Goal: Use online tool/utility: Utilize a website feature to perform a specific function

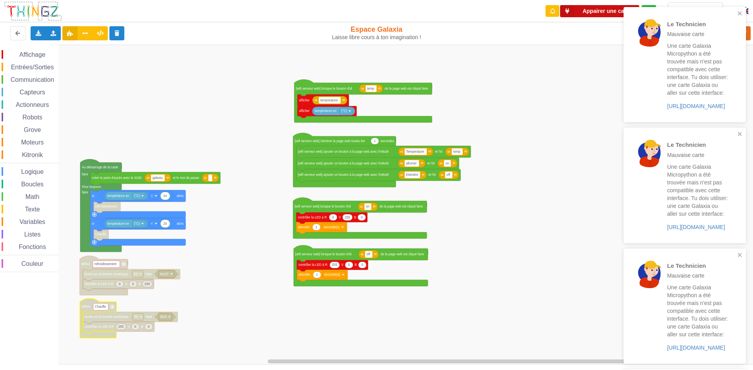
click at [602, 13] on button "Appairer une carte" at bounding box center [599, 11] width 79 height 12
click at [740, 13] on icon "close" at bounding box center [739, 13] width 4 height 4
click at [739, 13] on icon "close" at bounding box center [739, 13] width 4 height 4
click at [722, 34] on p "Mauvaise carte" at bounding box center [697, 34] width 61 height 8
click at [724, 36] on p "Mauvaise carte" at bounding box center [697, 34] width 61 height 8
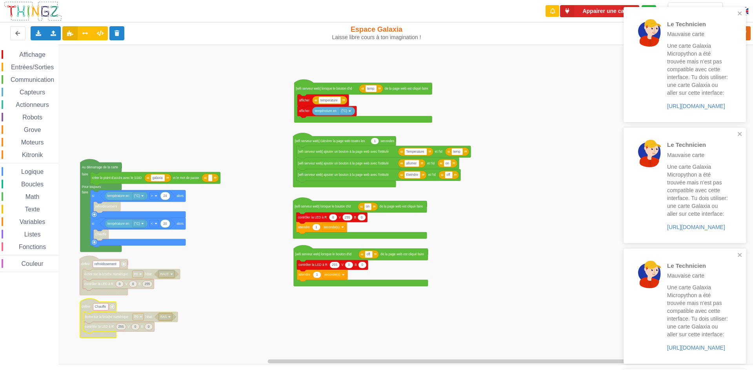
click at [725, 41] on div "Le Technicien Mauvaise carte Une carte Galaxia Micropython a été trouvée mais n…" at bounding box center [697, 64] width 61 height 91
click at [722, 35] on div "Le Technicien Mauvaise carte" at bounding box center [697, 28] width 61 height 19
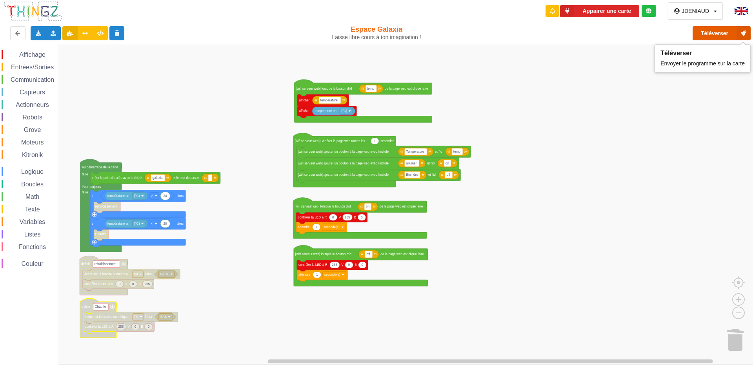
click at [742, 35] on icon at bounding box center [743, 33] width 14 height 14
click at [713, 31] on button "Téléverser" at bounding box center [721, 33] width 58 height 14
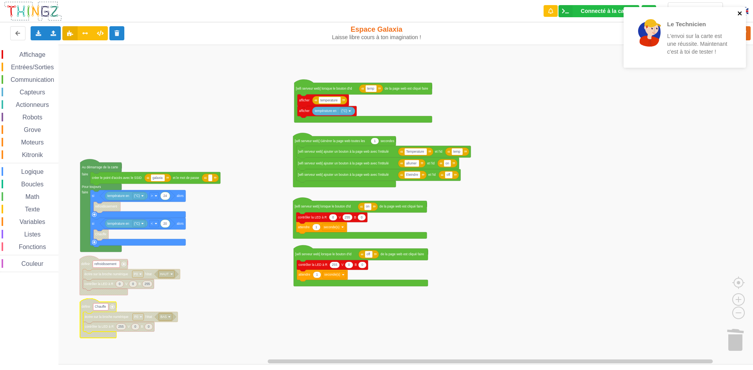
click at [739, 14] on icon "close" at bounding box center [739, 13] width 4 height 4
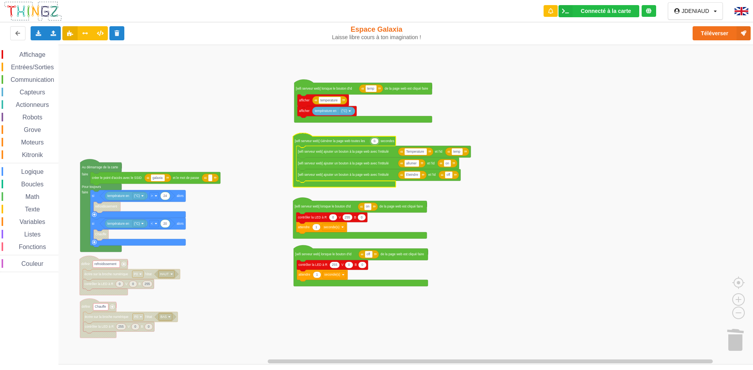
type input "0.5"
click at [452, 134] on rect "Espace de travail de Blocky" at bounding box center [379, 205] width 758 height 320
click at [34, 56] on span "Affichage" at bounding box center [32, 54] width 28 height 7
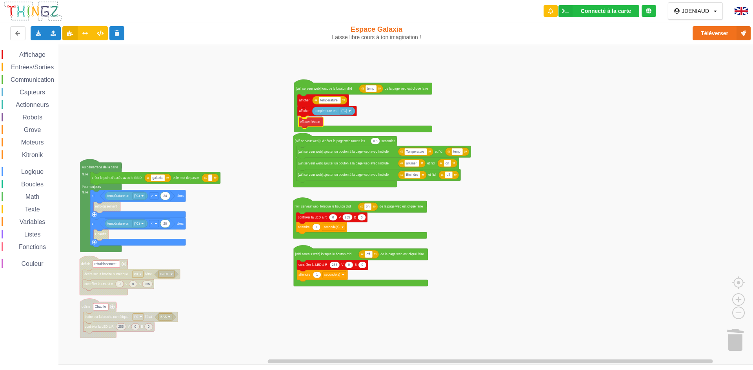
click at [306, 123] on div "Affichage Entrées/Sorties Communication Capteurs Actionneurs Robots Grove Moteu…" at bounding box center [379, 205] width 758 height 320
click at [34, 52] on span "Affichage" at bounding box center [32, 54] width 28 height 7
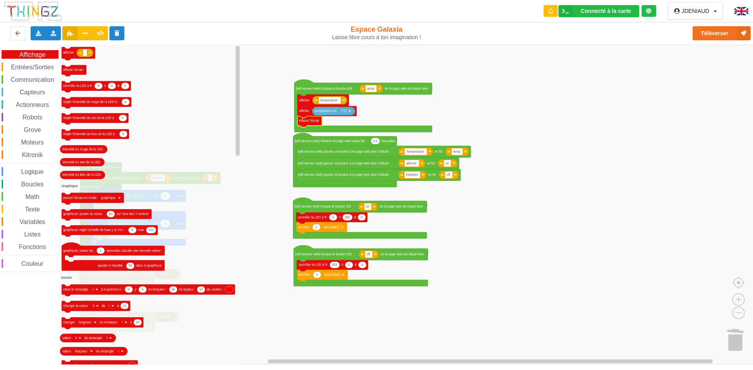
click at [32, 65] on span "Entrées/Sorties" at bounding box center [32, 67] width 45 height 7
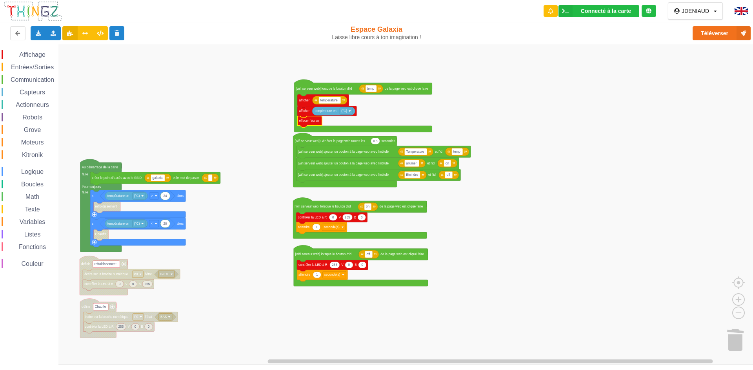
click at [32, 65] on span "Entrées/Sorties" at bounding box center [32, 67] width 45 height 7
click at [305, 122] on div "Affichage Entrées/Sorties Communication Capteurs Actionneurs Robots Grove Moteu…" at bounding box center [379, 205] width 758 height 320
type input "2"
click at [252, 97] on rect "Espace de travail de Blocky" at bounding box center [379, 205] width 758 height 320
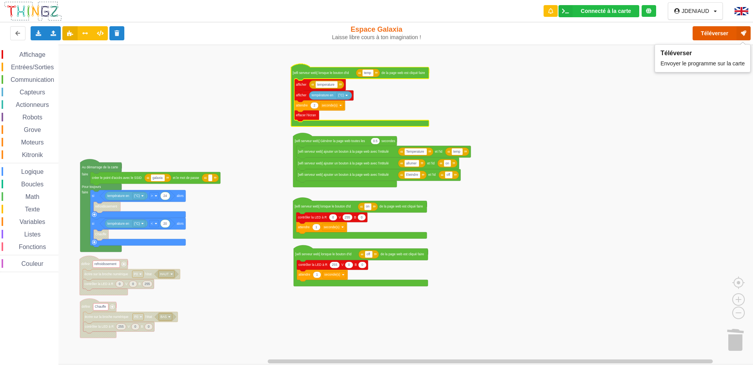
click at [698, 32] on button "Téléverser" at bounding box center [721, 33] width 58 height 14
click at [35, 184] on span "Boucles" at bounding box center [32, 184] width 25 height 7
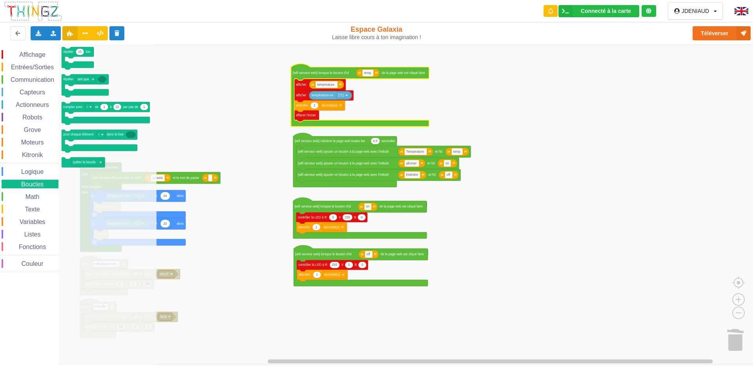
click at [208, 91] on rect "Espace de travail de Blocky" at bounding box center [379, 205] width 758 height 320
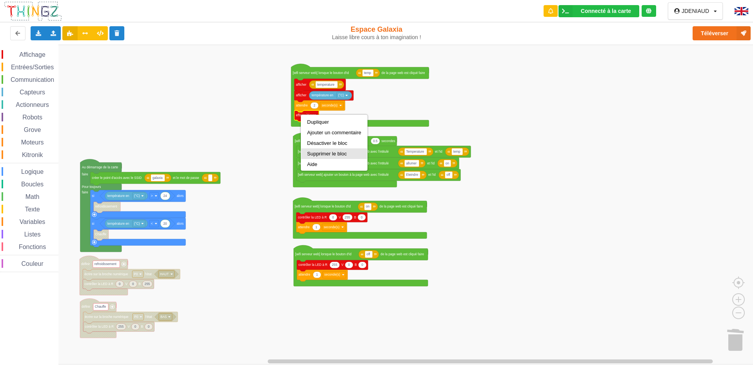
click at [314, 151] on div "Supprimer le bloc" at bounding box center [334, 154] width 66 height 11
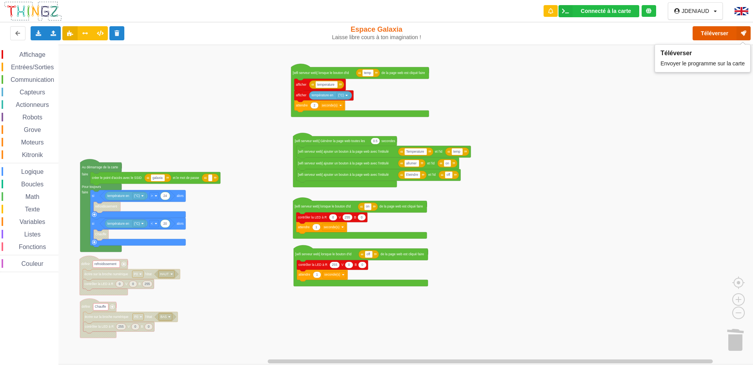
click at [717, 38] on button "Téléverser" at bounding box center [721, 33] width 58 height 14
click at [31, 78] on span "Communication" at bounding box center [32, 79] width 46 height 7
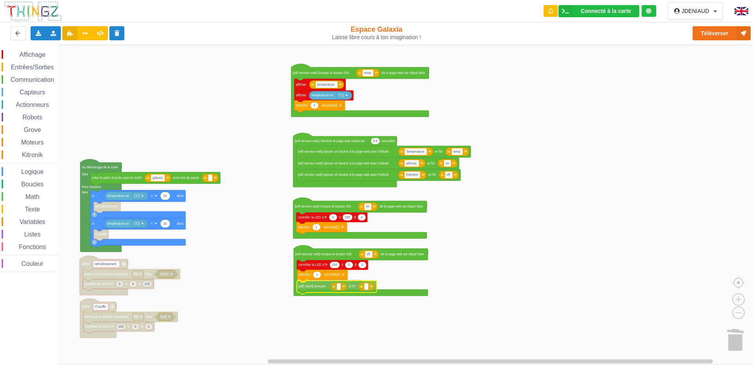
click at [318, 289] on div "Affichage Entrées/Sorties Communication Capteurs Actionneurs Robots Grove Moteu…" at bounding box center [379, 205] width 758 height 320
click at [31, 55] on span "Affichage" at bounding box center [32, 54] width 28 height 7
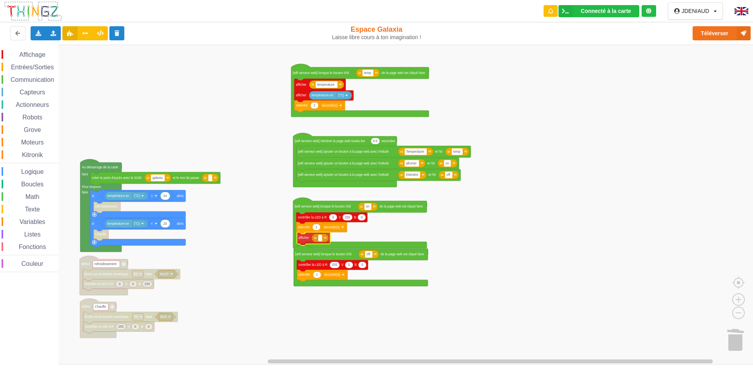
click at [309, 240] on div "Affichage Entrées/Sorties Communication Capteurs Actionneurs Robots Grove Moteu…" at bounding box center [379, 205] width 758 height 320
type input "led allumée"
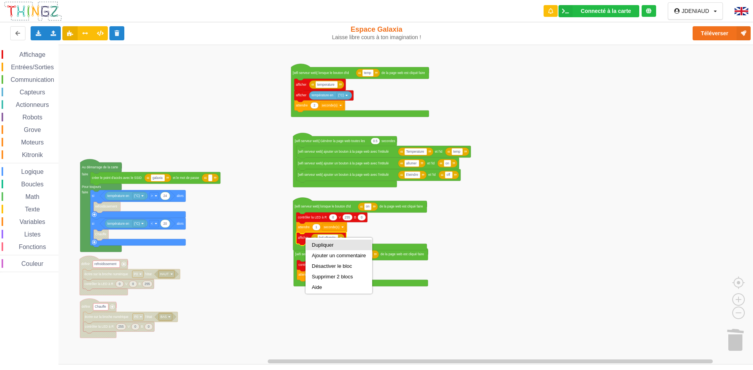
click at [319, 245] on div "Dupliquer" at bounding box center [339, 245] width 54 height 6
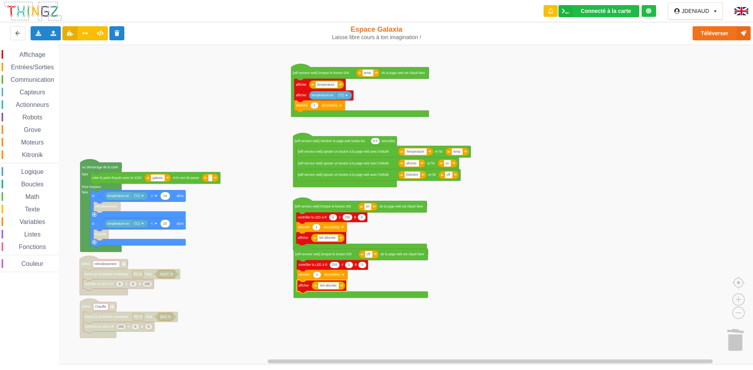
click at [337, 287] on input "led allumée" at bounding box center [328, 286] width 21 height 7
type input "led éteinte"
click at [340, 303] on rect "Espace de travail de Blocky" at bounding box center [379, 205] width 758 height 320
click at [718, 32] on button "Téléverser" at bounding box center [721, 33] width 58 height 14
click at [33, 141] on span "Moteurs" at bounding box center [32, 142] width 25 height 7
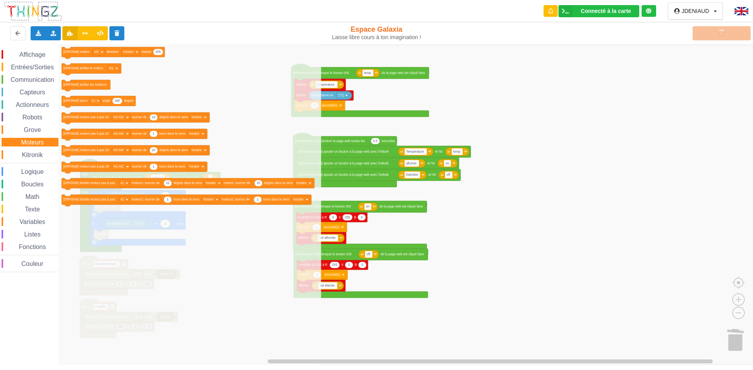
click at [32, 152] on span "Kitronik" at bounding box center [32, 155] width 23 height 7
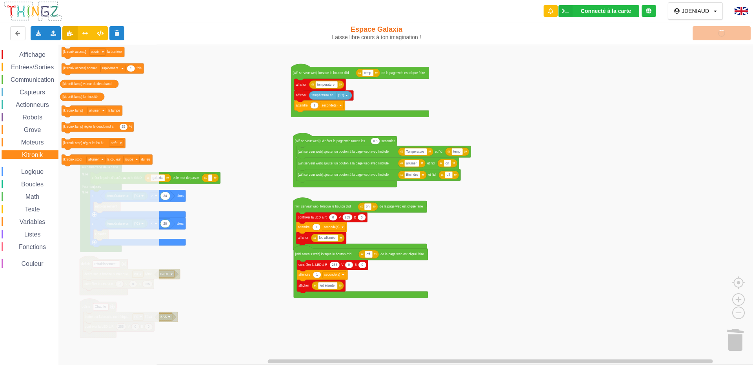
click at [196, 118] on rect "Espace de travail de Blocky" at bounding box center [379, 205] width 758 height 320
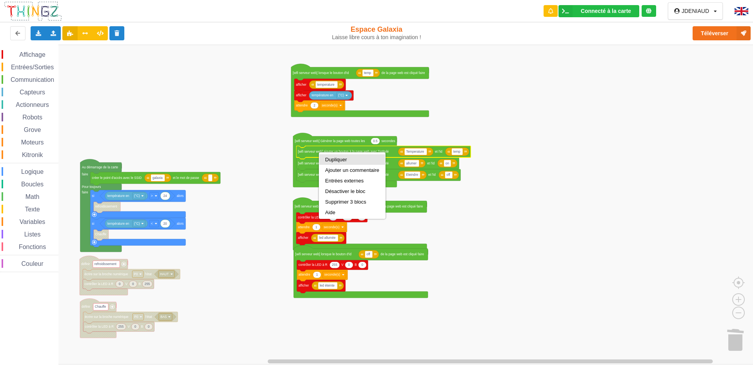
click at [332, 159] on div "Dupliquer" at bounding box center [352, 160] width 54 height 6
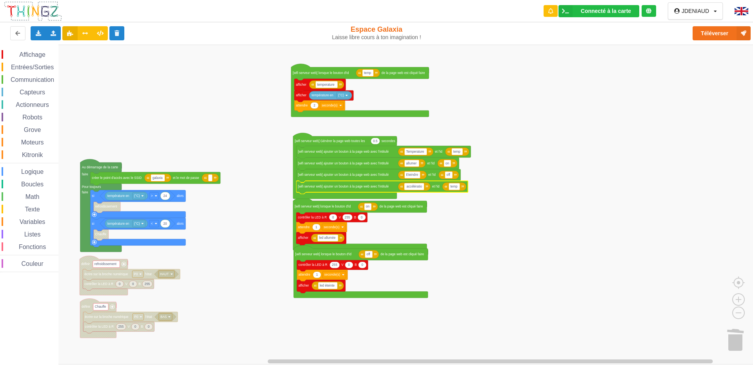
type input "accélération"
click at [459, 187] on text "temp" at bounding box center [455, 187] width 7 height 4
type input "acc"
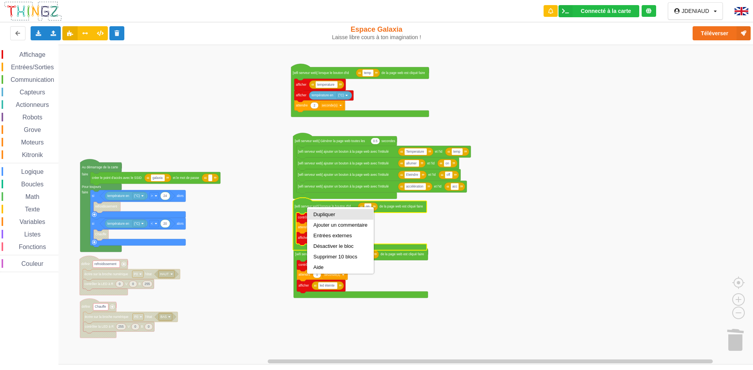
click at [330, 214] on div "Dupliquer" at bounding box center [340, 215] width 54 height 6
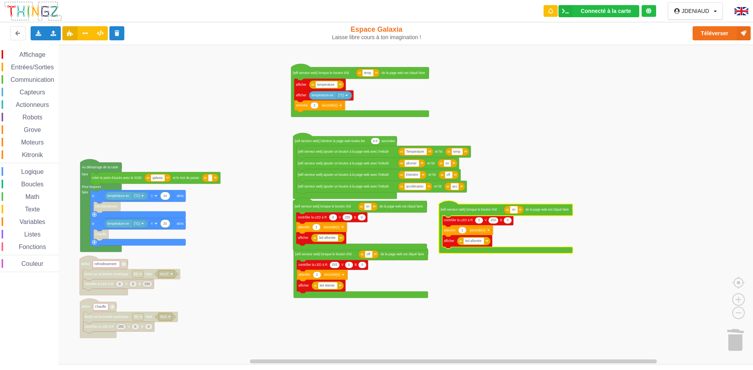
click at [514, 212] on text "on" at bounding box center [514, 210] width 4 height 4
type input "acc"
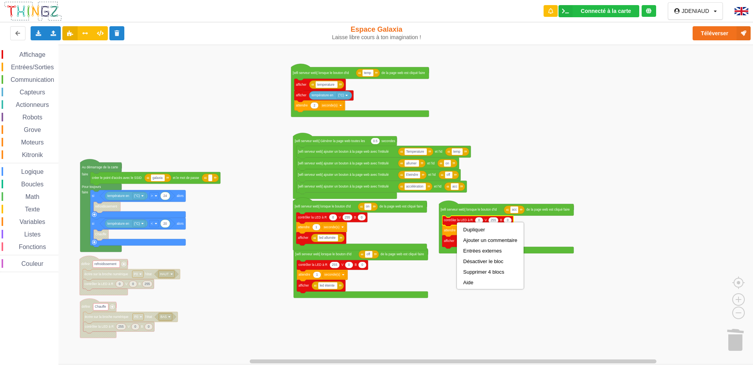
click at [448, 274] on rect "Espace de travail de Blocky" at bounding box center [379, 205] width 758 height 320
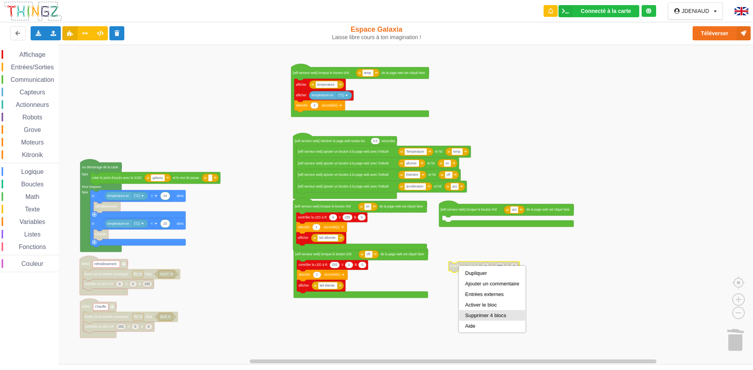
click at [476, 311] on div "Supprimer 4 blocs" at bounding box center [492, 315] width 66 height 11
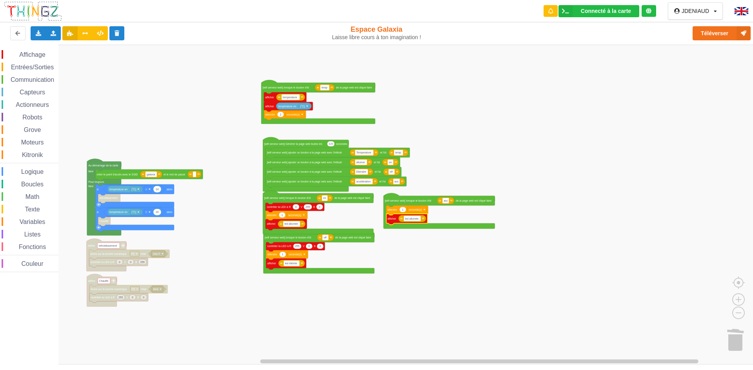
click at [34, 90] on span "Capteurs" at bounding box center [32, 92] width 28 height 7
click at [414, 222] on div "Affichage Entrées/Sorties Communication Capteurs Actionneurs Robots Grove Moteu…" at bounding box center [379, 205] width 758 height 320
click at [417, 258] on div "Supprimer 2 blocs" at bounding box center [429, 261] width 66 height 11
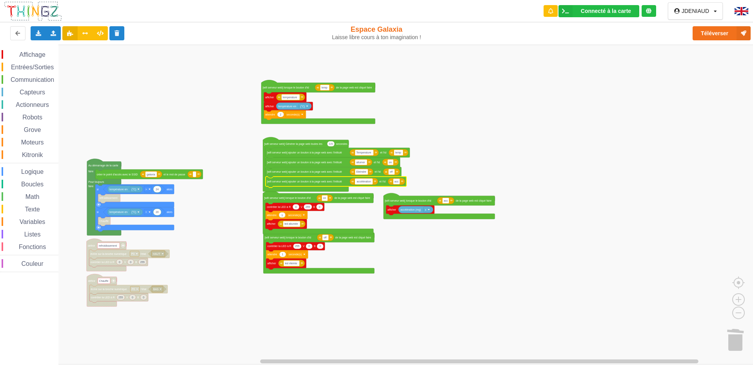
click at [358, 181] on input "accélération" at bounding box center [364, 181] width 18 height 5
type input "Accélération"
click at [357, 164] on text "allumer" at bounding box center [360, 162] width 9 height 3
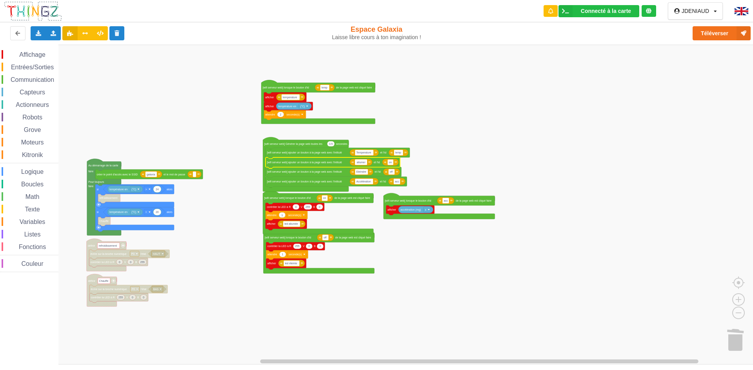
click at [357, 164] on input "allumer" at bounding box center [361, 162] width 12 height 5
type input "Allumer"
click at [720, 31] on button "Téléverser" at bounding box center [721, 33] width 58 height 14
